Goal: Task Accomplishment & Management: Complete application form

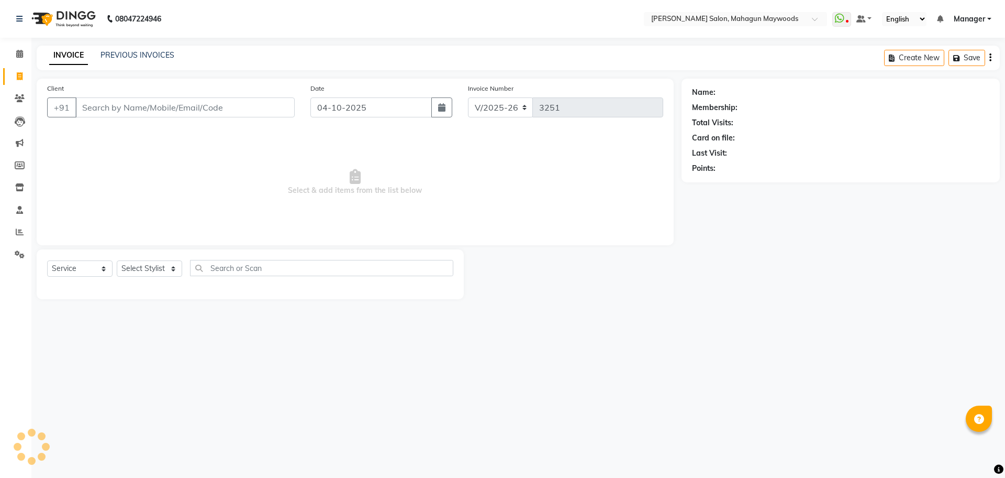
select select "6425"
select select "service"
click at [112, 107] on input "Client" at bounding box center [184, 107] width 219 height 20
click at [167, 108] on input "Client" at bounding box center [184, 107] width 219 height 20
type input "9289693499"
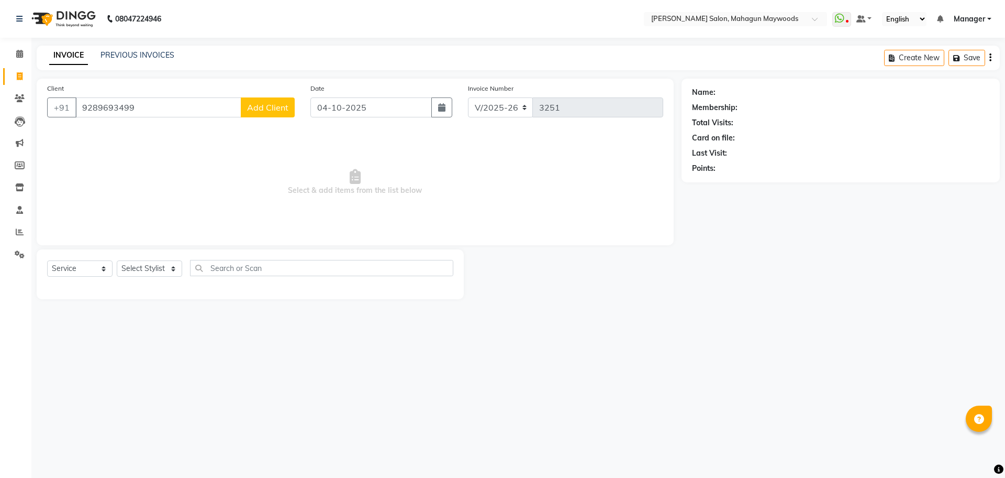
click at [261, 99] on button "Add Client" at bounding box center [268, 107] width 54 height 20
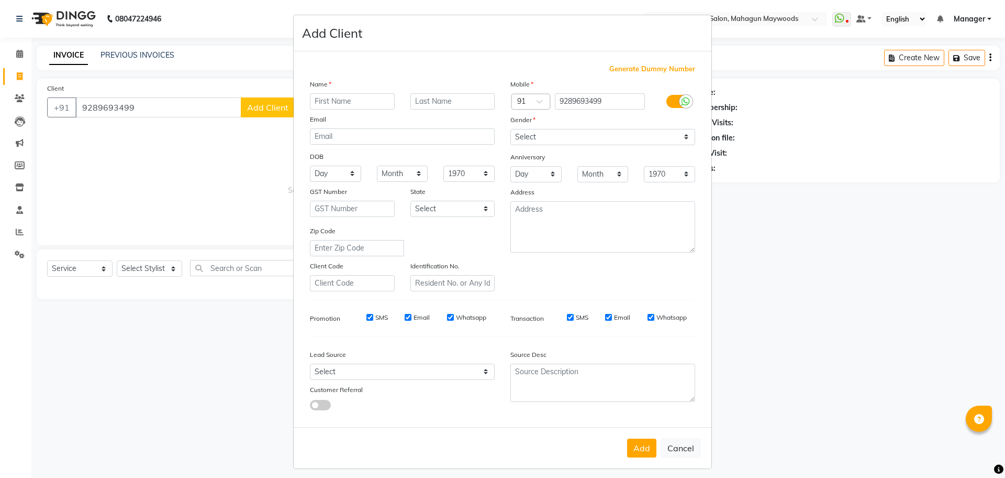
click at [315, 105] on input "text" at bounding box center [352, 101] width 85 height 16
type input "V"
type input "vaashundra"
click at [535, 133] on select "Select [DEMOGRAPHIC_DATA] [DEMOGRAPHIC_DATA] Other Prefer Not To Say" at bounding box center [603, 137] width 185 height 16
select select "[DEMOGRAPHIC_DATA]"
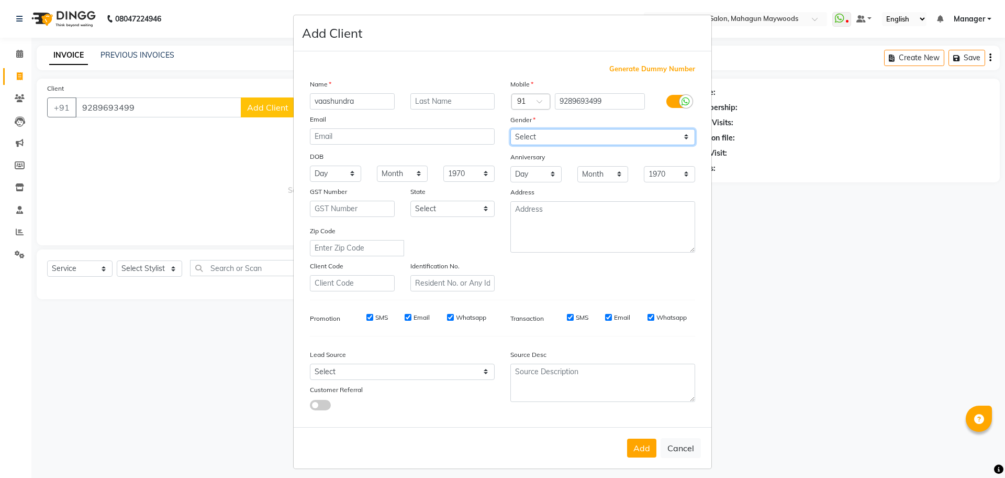
click at [511, 129] on select "Select [DEMOGRAPHIC_DATA] [DEMOGRAPHIC_DATA] Other Prefer Not To Say" at bounding box center [603, 137] width 185 height 16
click at [643, 446] on button "Add" at bounding box center [641, 447] width 29 height 19
click at [643, 446] on div "Add Cancel" at bounding box center [503, 447] width 418 height 41
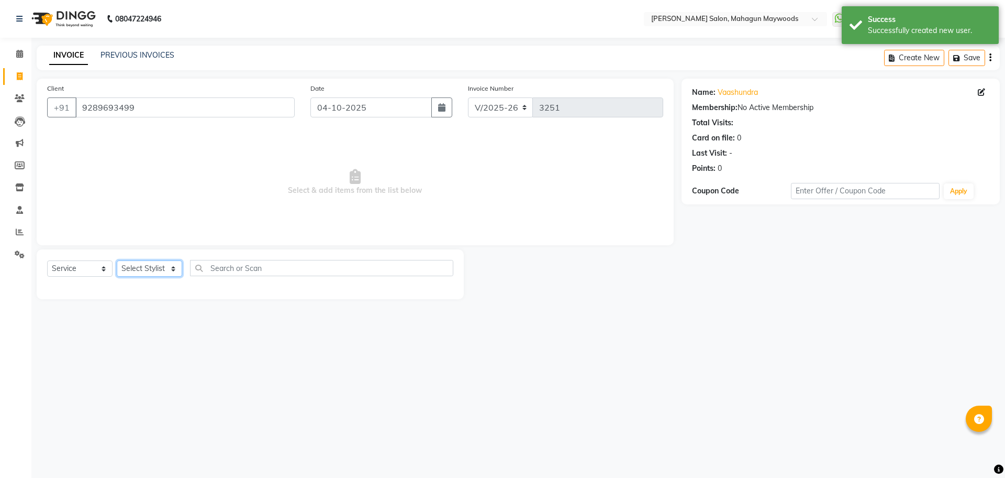
click at [141, 271] on select "Select Stylist Aarti [PERSON_NAME] Manager Pranshant [PERSON_NAME] V Admin" at bounding box center [149, 268] width 65 height 16
select select "48624"
click at [117, 260] on select "Select Stylist Aarti [PERSON_NAME] Manager Pranshant [PERSON_NAME] V Admin" at bounding box center [149, 268] width 65 height 16
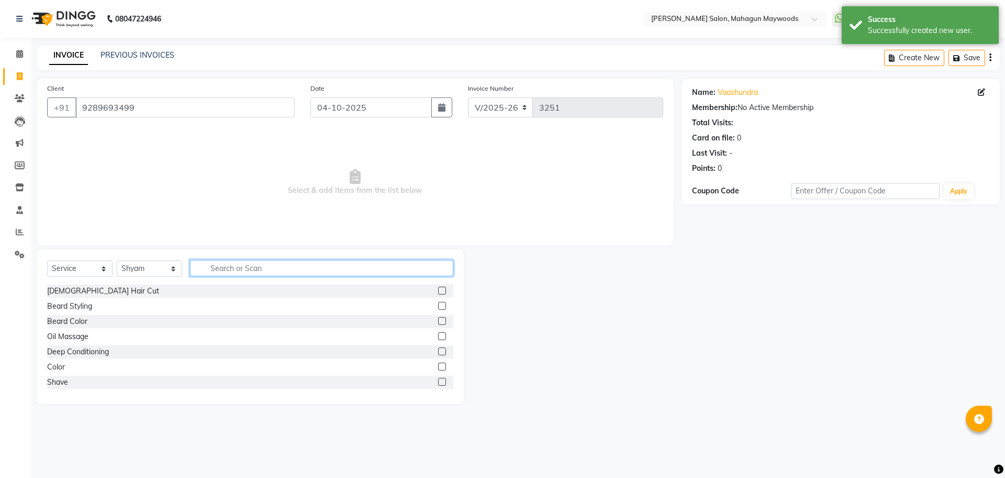
click at [242, 262] on input "text" at bounding box center [321, 268] width 263 height 16
type input "cut"
click at [84, 301] on div "Baby Haircut (5yrs)" at bounding box center [79, 306] width 64 height 11
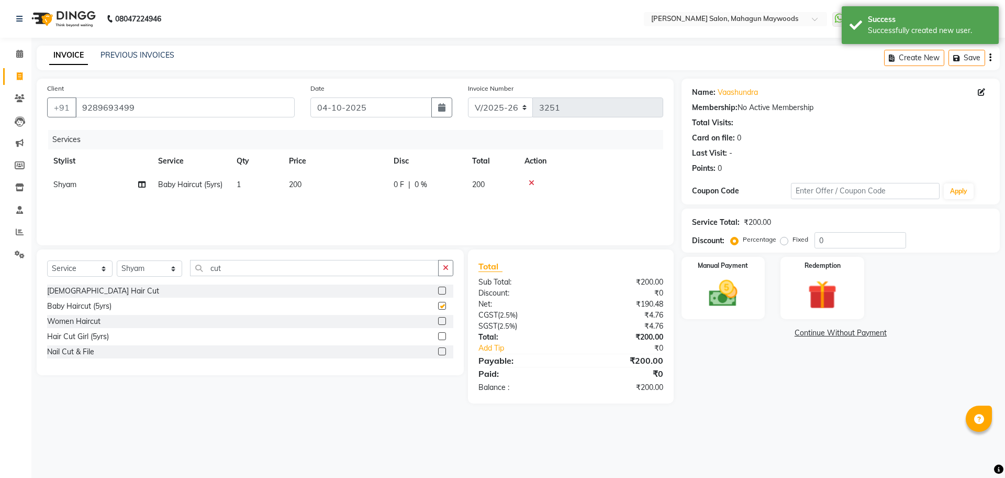
checkbox input "false"
click at [288, 188] on td "200" at bounding box center [335, 185] width 105 height 24
select select "48624"
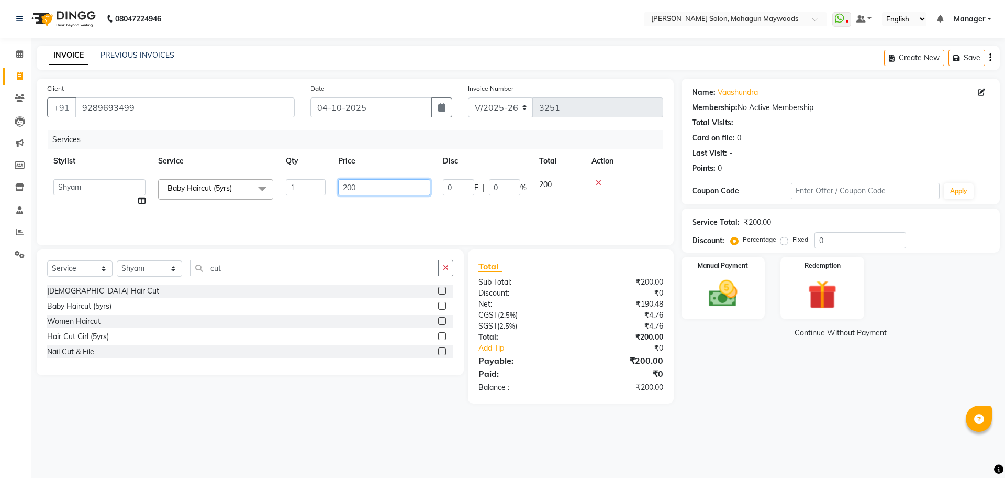
drag, startPoint x: 349, startPoint y: 188, endPoint x: 356, endPoint y: 216, distance: 28.6
click at [357, 199] on td "200" at bounding box center [384, 193] width 105 height 40
type input "2"
type input "300"
click at [969, 450] on div "08047224946 Select Location × [PERSON_NAME] Salon, Mahagun Maywoods WhatsApp St…" at bounding box center [502, 239] width 1005 height 478
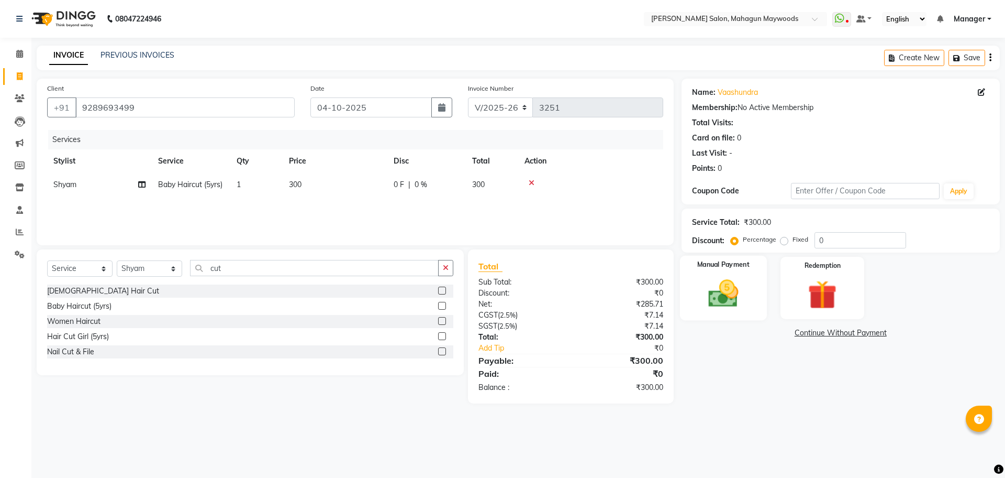
click at [745, 294] on img at bounding box center [723, 293] width 49 height 35
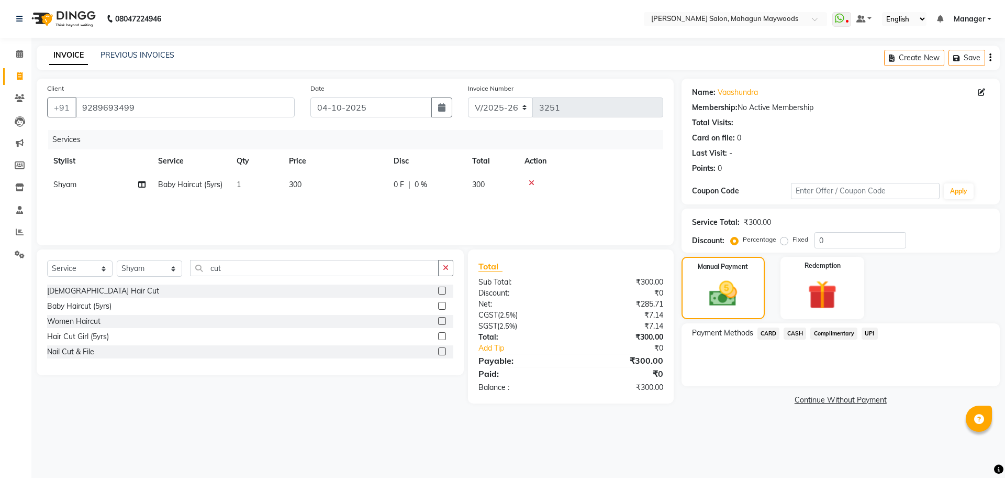
drag, startPoint x: 791, startPoint y: 334, endPoint x: 795, endPoint y: 380, distance: 45.7
click at [792, 346] on div "Payment Methods CARD CASH Complimentary UPI" at bounding box center [841, 354] width 318 height 63
click at [798, 332] on span "CASH" at bounding box center [795, 333] width 23 height 12
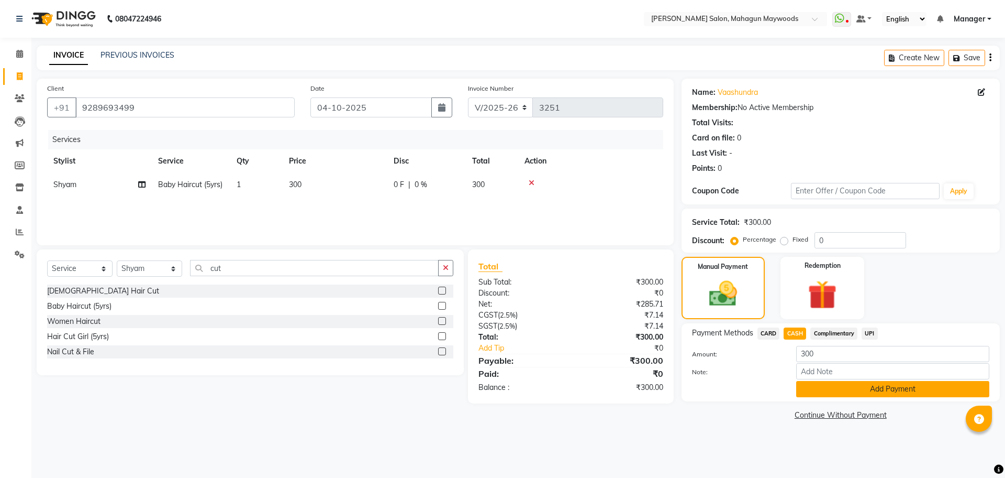
click at [820, 392] on button "Add Payment" at bounding box center [892, 389] width 193 height 16
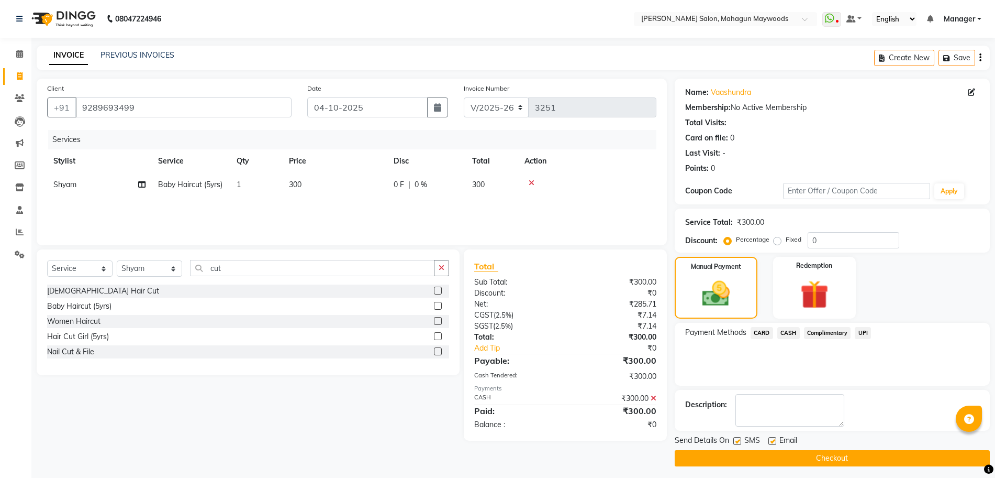
click at [796, 452] on button "Checkout" at bounding box center [832, 458] width 315 height 16
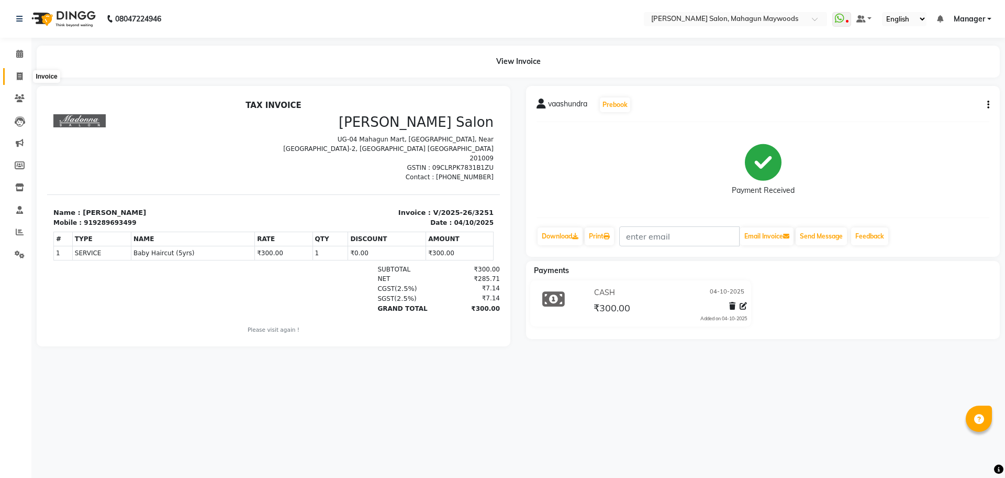
click at [16, 76] on span at bounding box center [19, 77] width 18 height 12
select select "service"
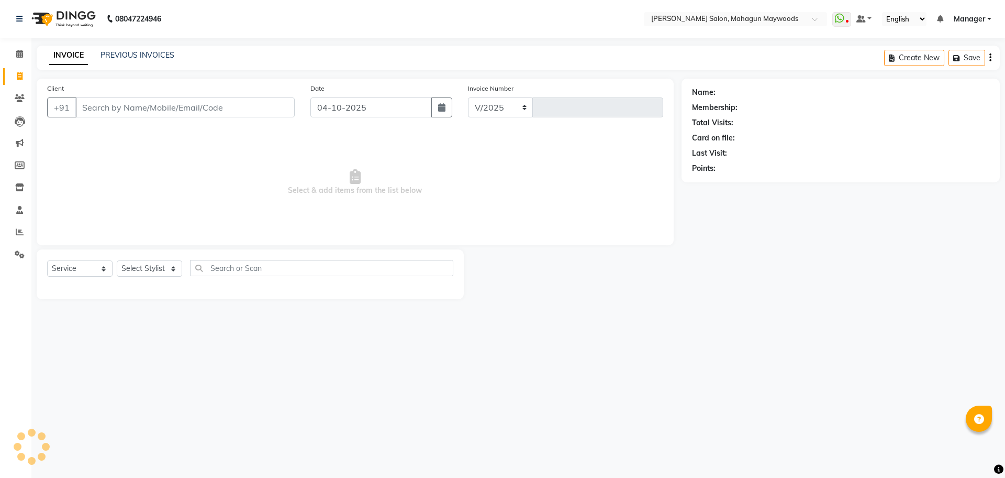
select select "6425"
type input "3252"
